Goal: Task Accomplishment & Management: Complete application form

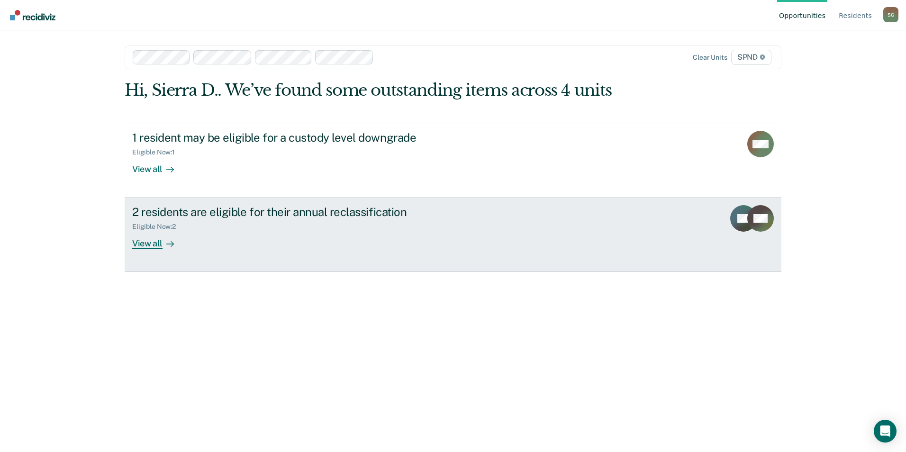
click at [353, 218] on div "2 residents are eligible for their annual reclassification" at bounding box center [298, 212] width 333 height 14
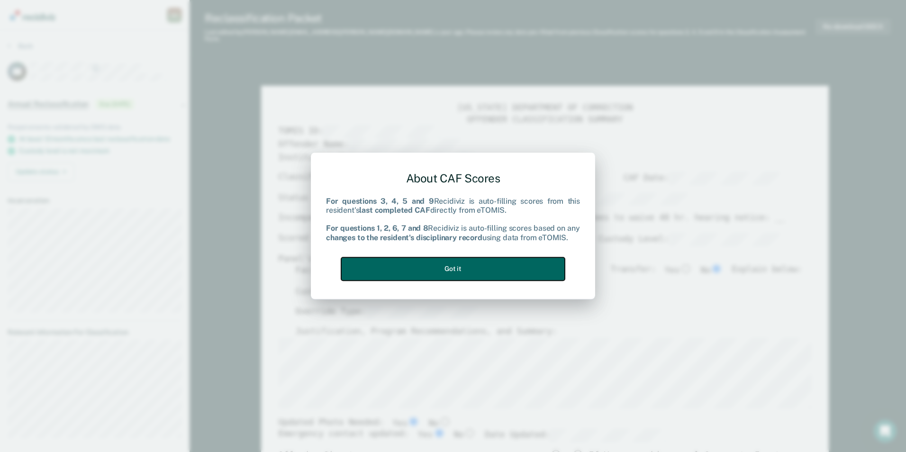
click at [530, 271] on button "Got it" at bounding box center [453, 268] width 224 height 23
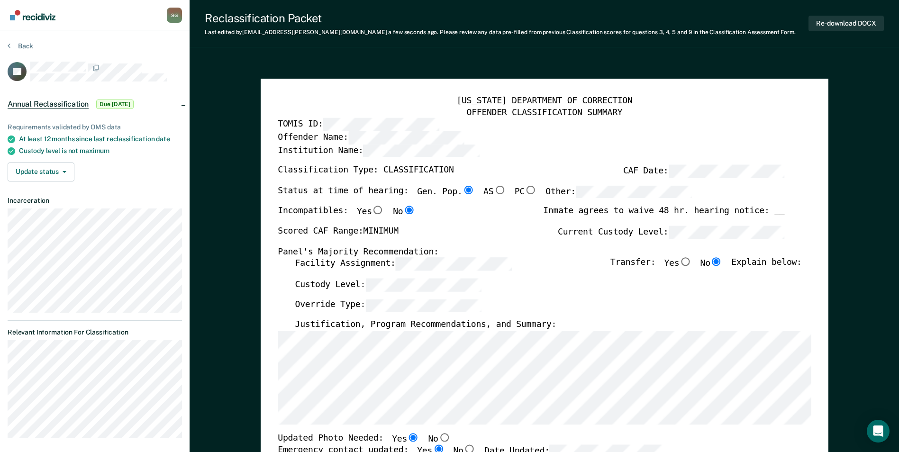
click at [490, 208] on div "Incompatibles: Yes No Inmate agrees to waive 48 hr. hearing notice: __" at bounding box center [531, 216] width 507 height 20
type textarea "x"
radio input "false"
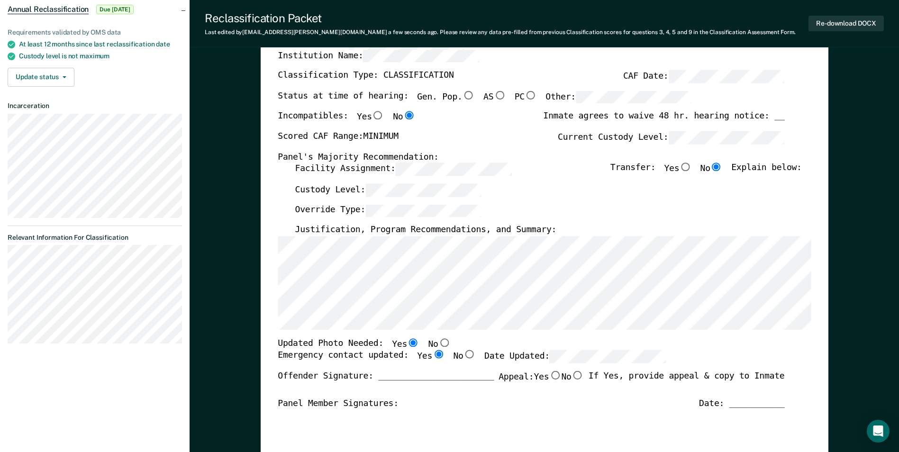
scroll to position [142, 0]
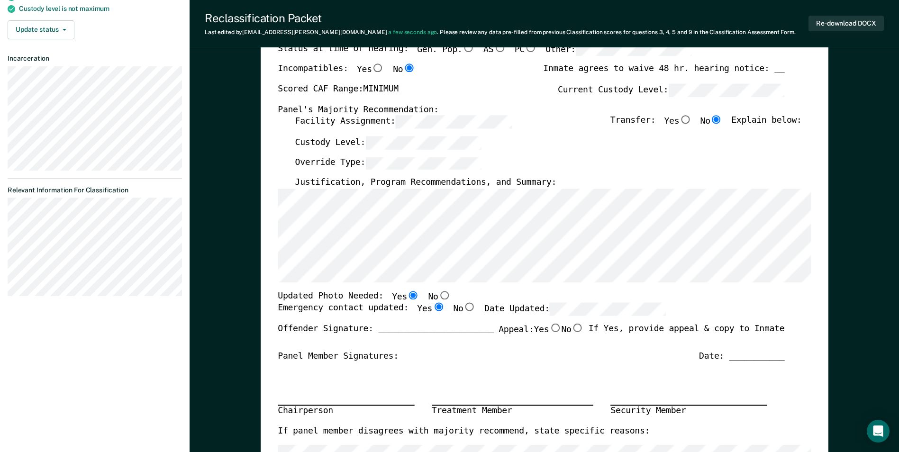
click at [438, 299] on input "No" at bounding box center [444, 295] width 12 height 9
type textarea "x"
radio input "false"
radio input "true"
click at [407, 299] on input "Yes" at bounding box center [413, 295] width 12 height 9
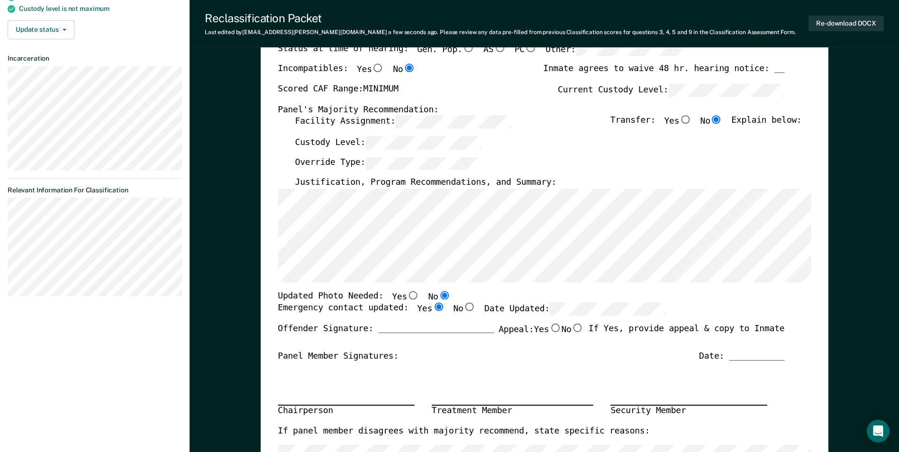
type textarea "x"
radio input "true"
radio input "false"
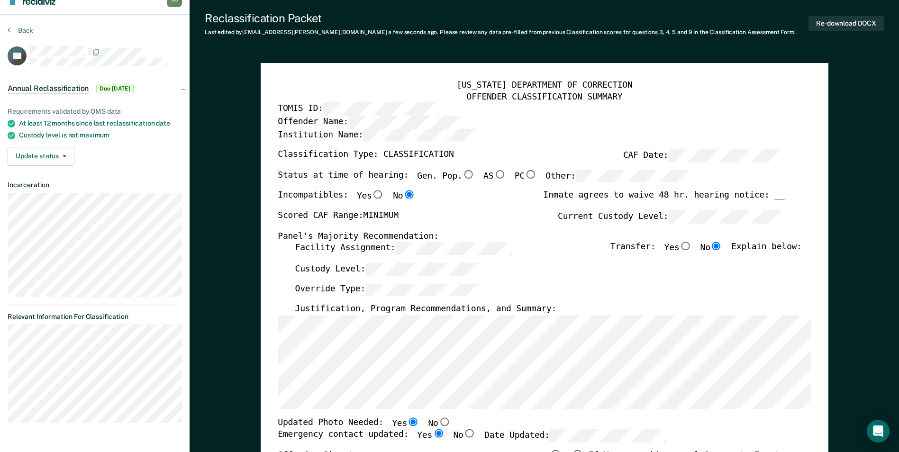
scroll to position [0, 0]
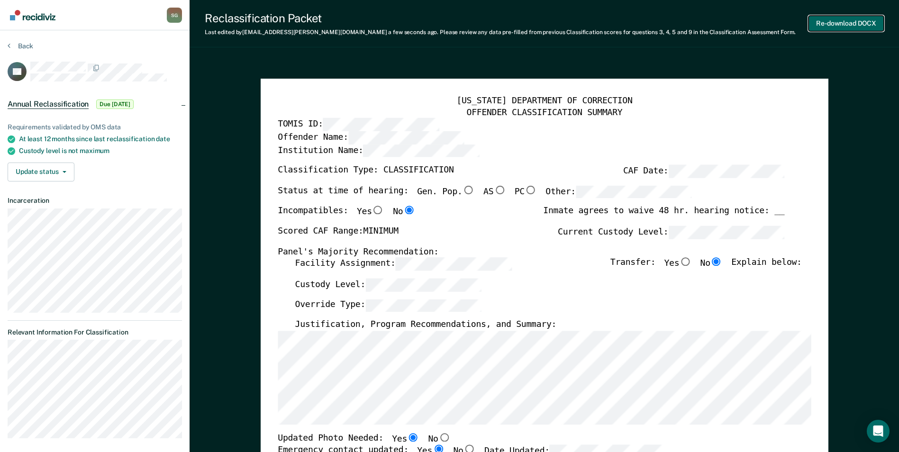
click at [840, 24] on button "Re-download DOCX" at bounding box center [845, 24] width 75 height 16
type textarea "x"
